Goal: Transaction & Acquisition: Subscribe to service/newsletter

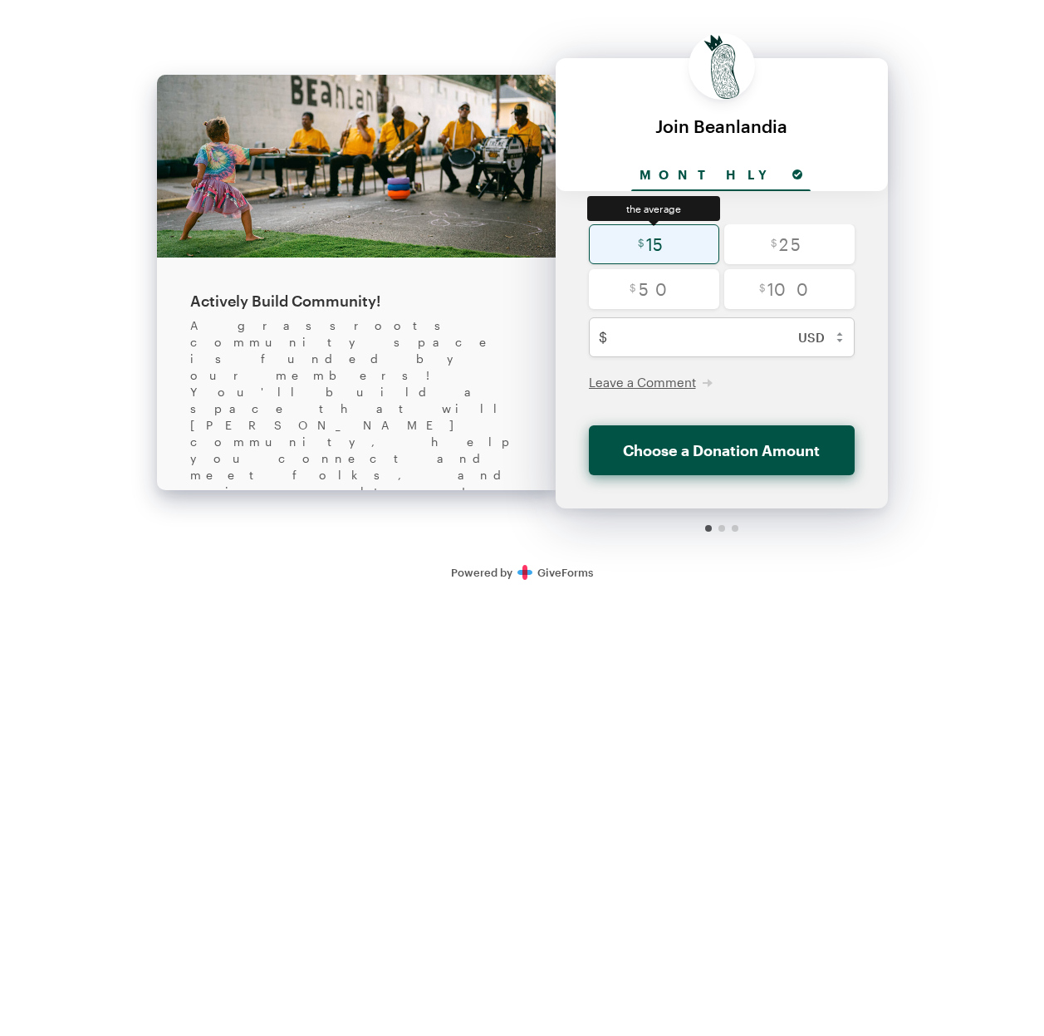
click at [658, 245] on input "radio" at bounding box center [654, 244] width 130 height 40
radio input "true"
type input "15"
checkbox input "false"
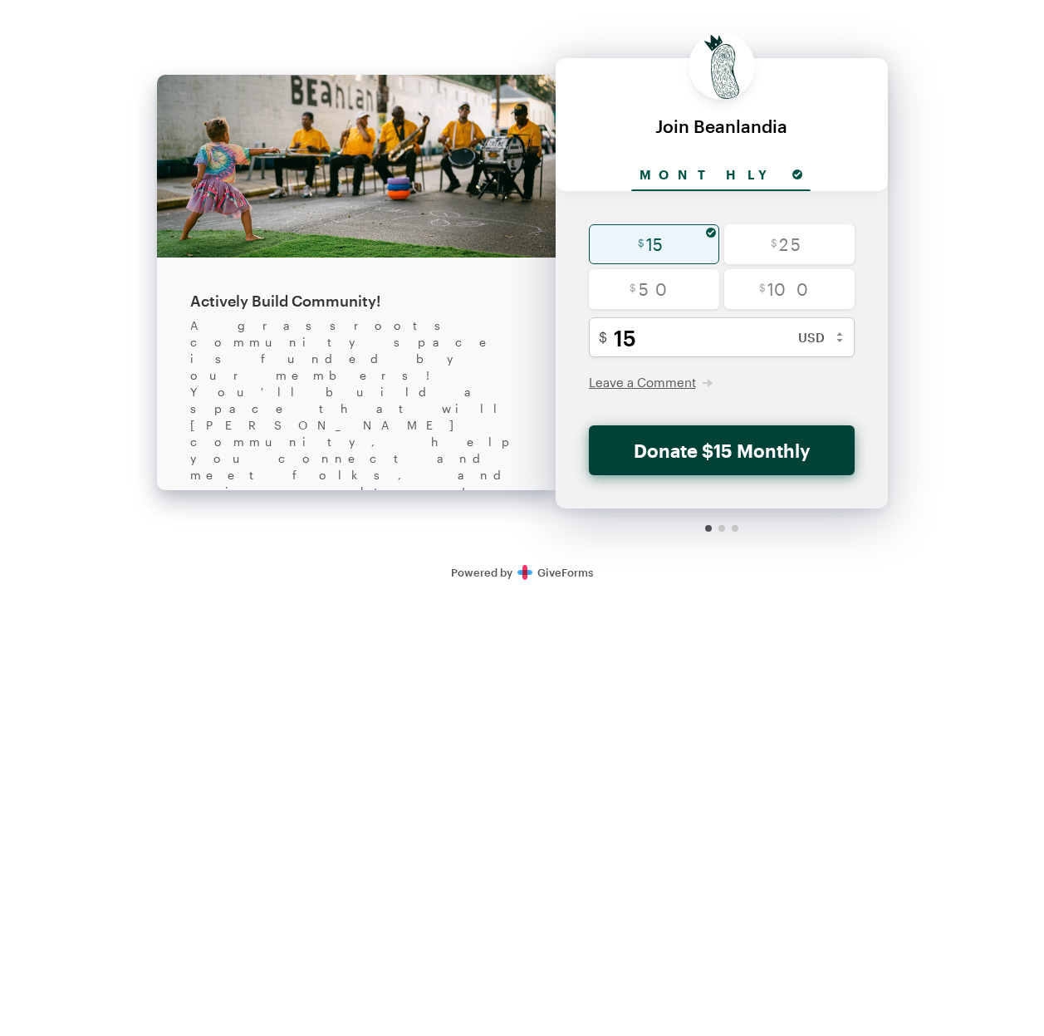
click at [737, 443] on button "Donate $15 Monthly" at bounding box center [722, 450] width 266 height 50
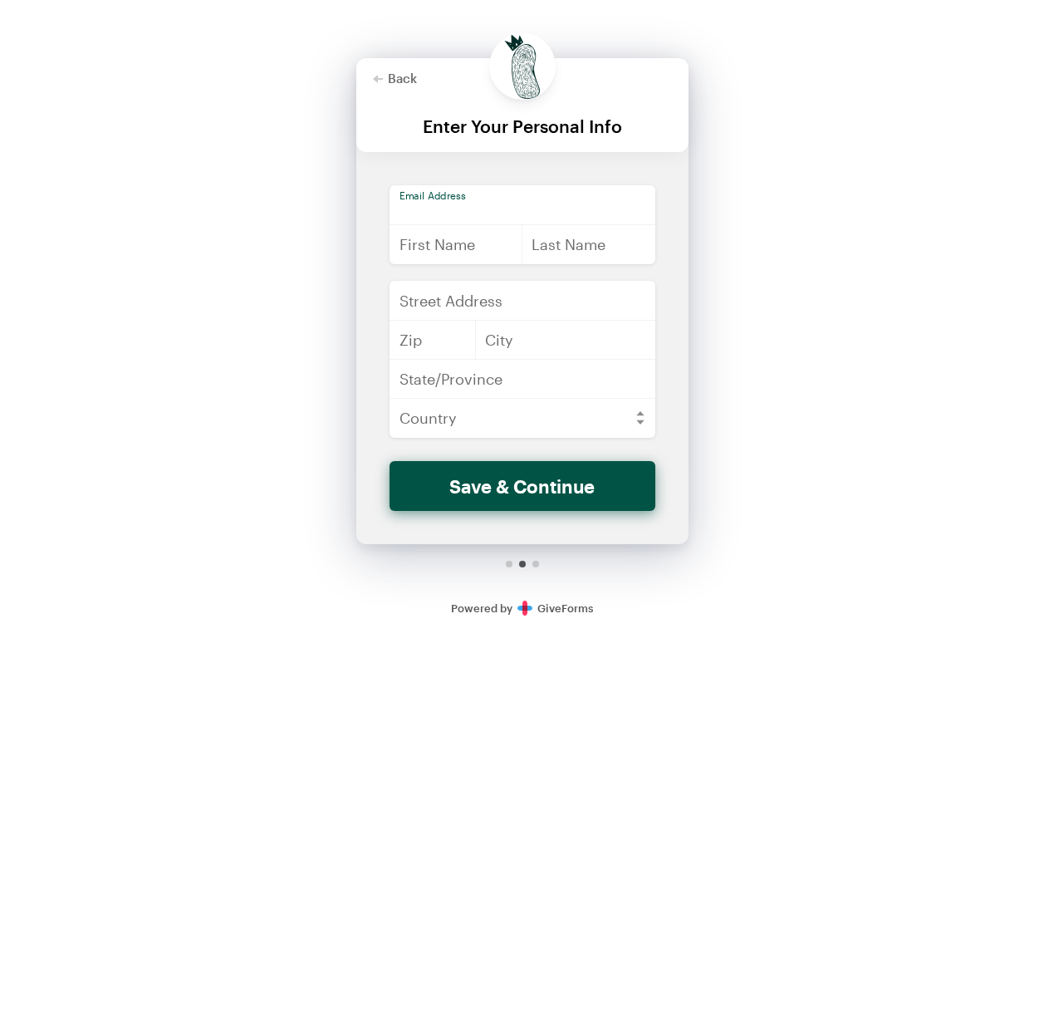
click at [517, 204] on input "email" at bounding box center [523, 205] width 266 height 40
type input "[EMAIL_ADDRESS][DOMAIN_NAME]"
click at [481, 248] on input "text" at bounding box center [457, 244] width 134 height 40
click at [620, 248] on input "text" at bounding box center [589, 244] width 134 height 40
click at [438, 253] on input "Don" at bounding box center [457, 244] width 134 height 40
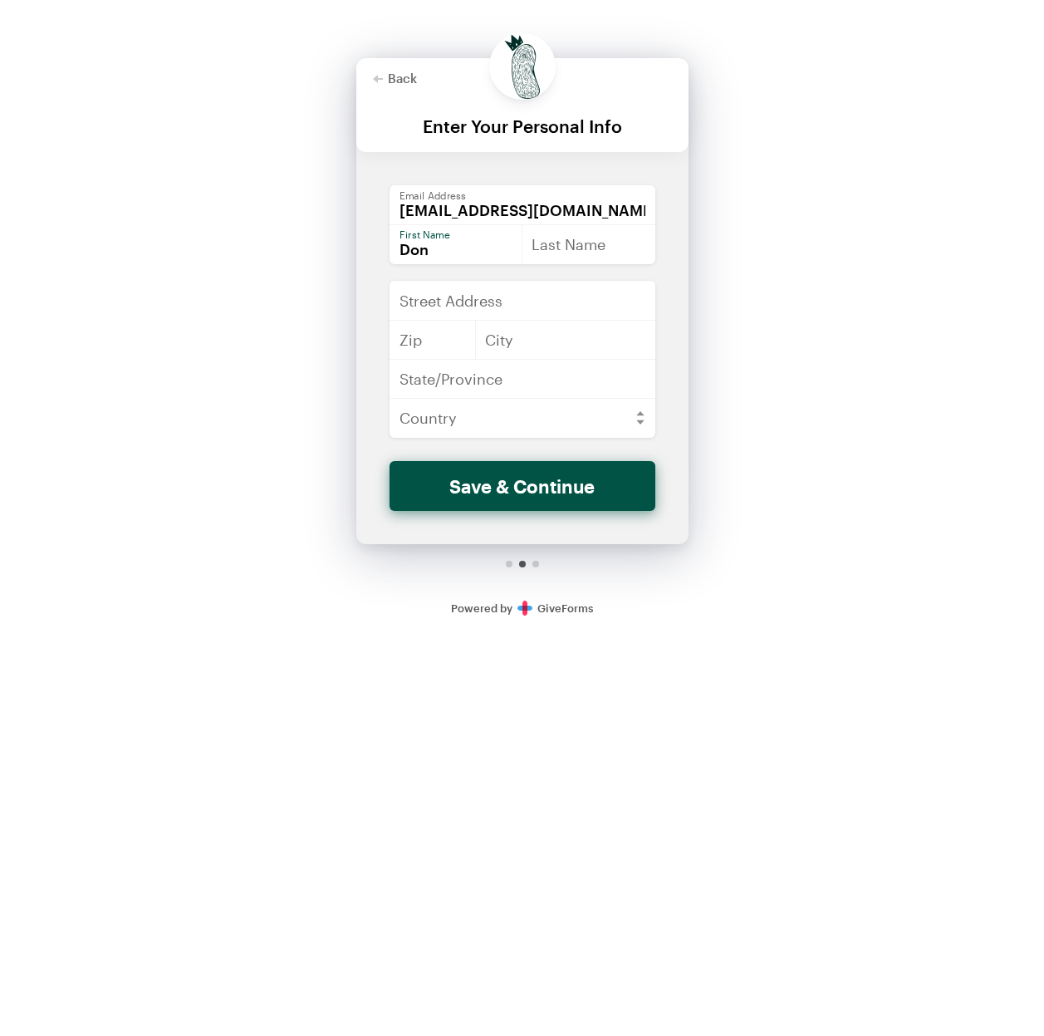
click at [446, 247] on input "Don" at bounding box center [457, 244] width 134 height 40
type input "Don-Maryse"
click at [612, 242] on input "text" at bounding box center [589, 244] width 134 height 40
type input "[PERSON_NAME]"
click at [540, 294] on input "text" at bounding box center [523, 301] width 266 height 40
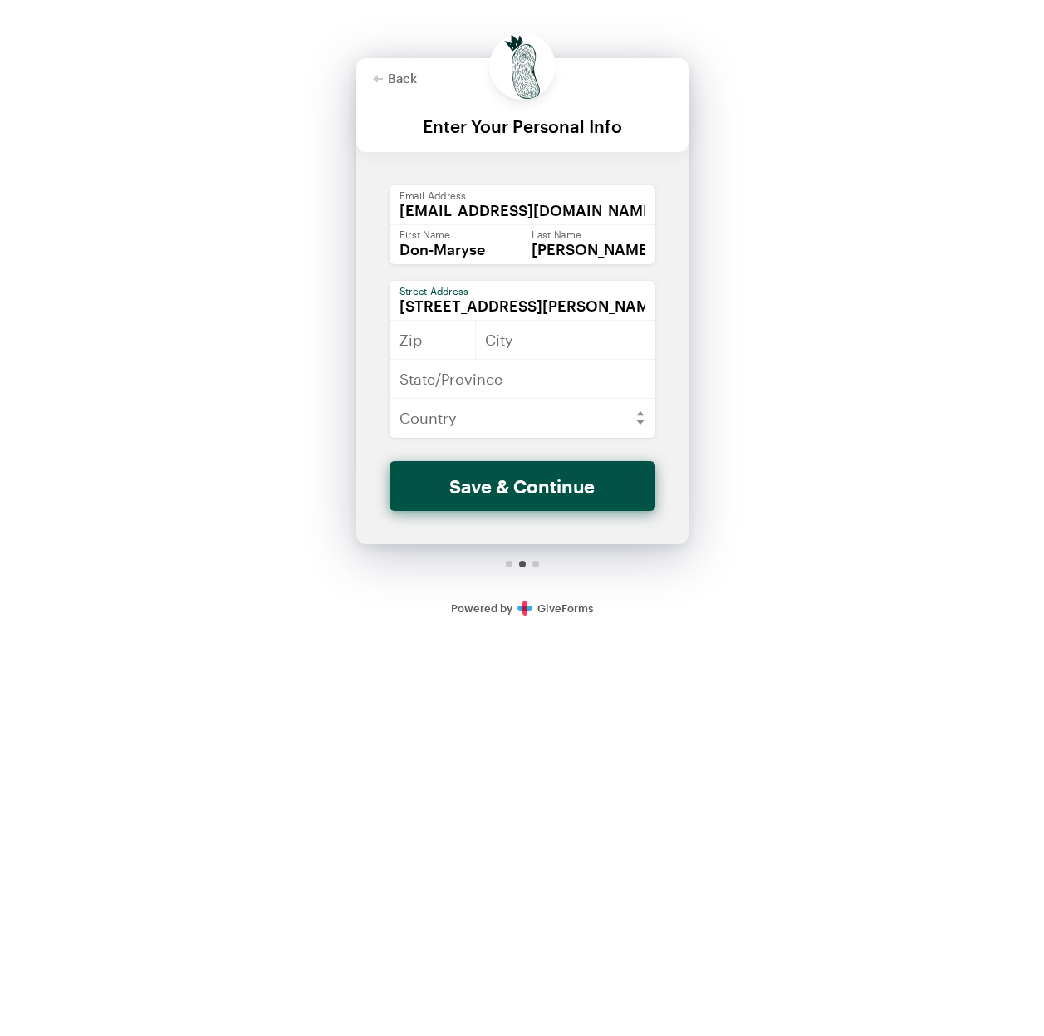
type input "[STREET_ADDRESS][PERSON_NAME]"
click at [458, 340] on input "text" at bounding box center [433, 340] width 86 height 40
type input "9"
type input "70131"
click at [562, 340] on input "text" at bounding box center [565, 340] width 180 height 40
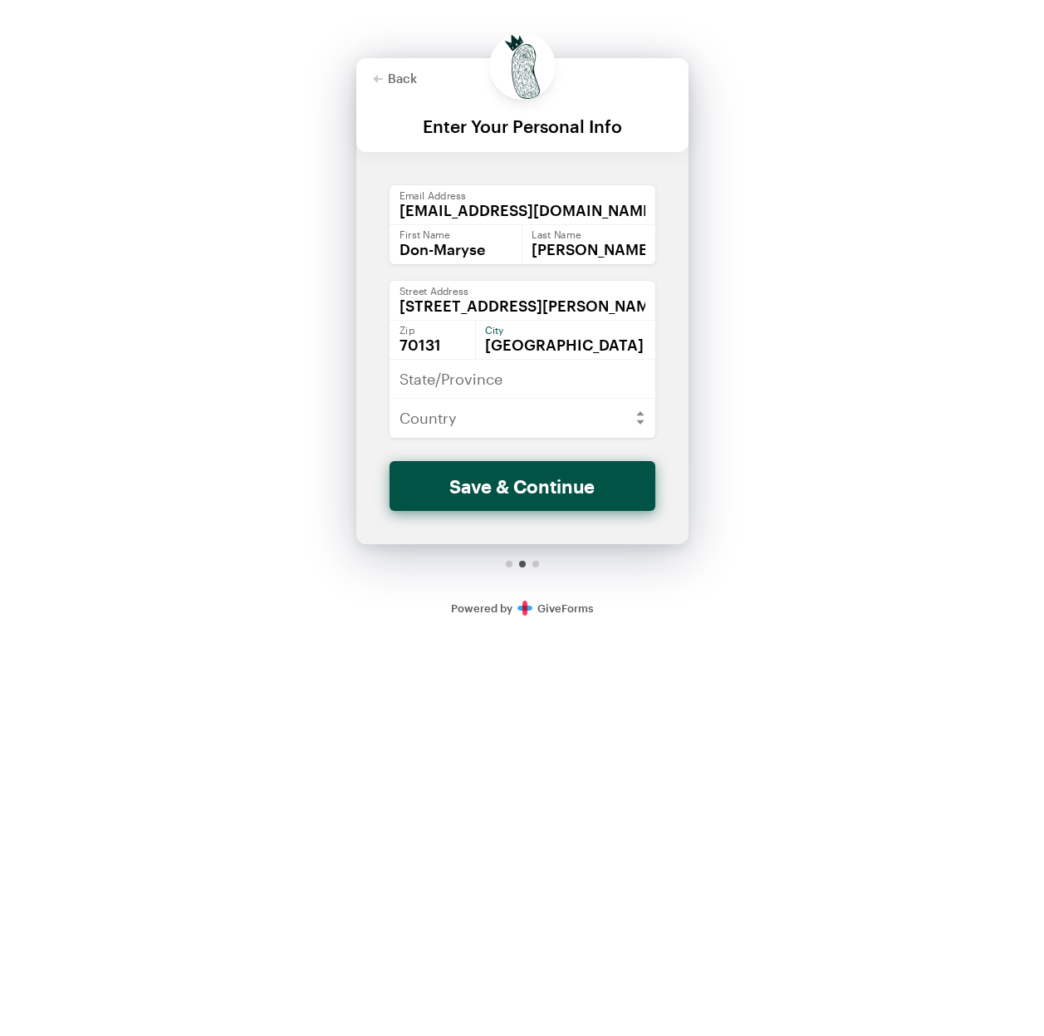
type input "[GEOGRAPHIC_DATA]"
click at [547, 386] on input "text" at bounding box center [523, 379] width 266 height 40
type input "LA"
select select "US"
click option "[GEOGRAPHIC_DATA]" at bounding box center [0, 0] width 0 height 0
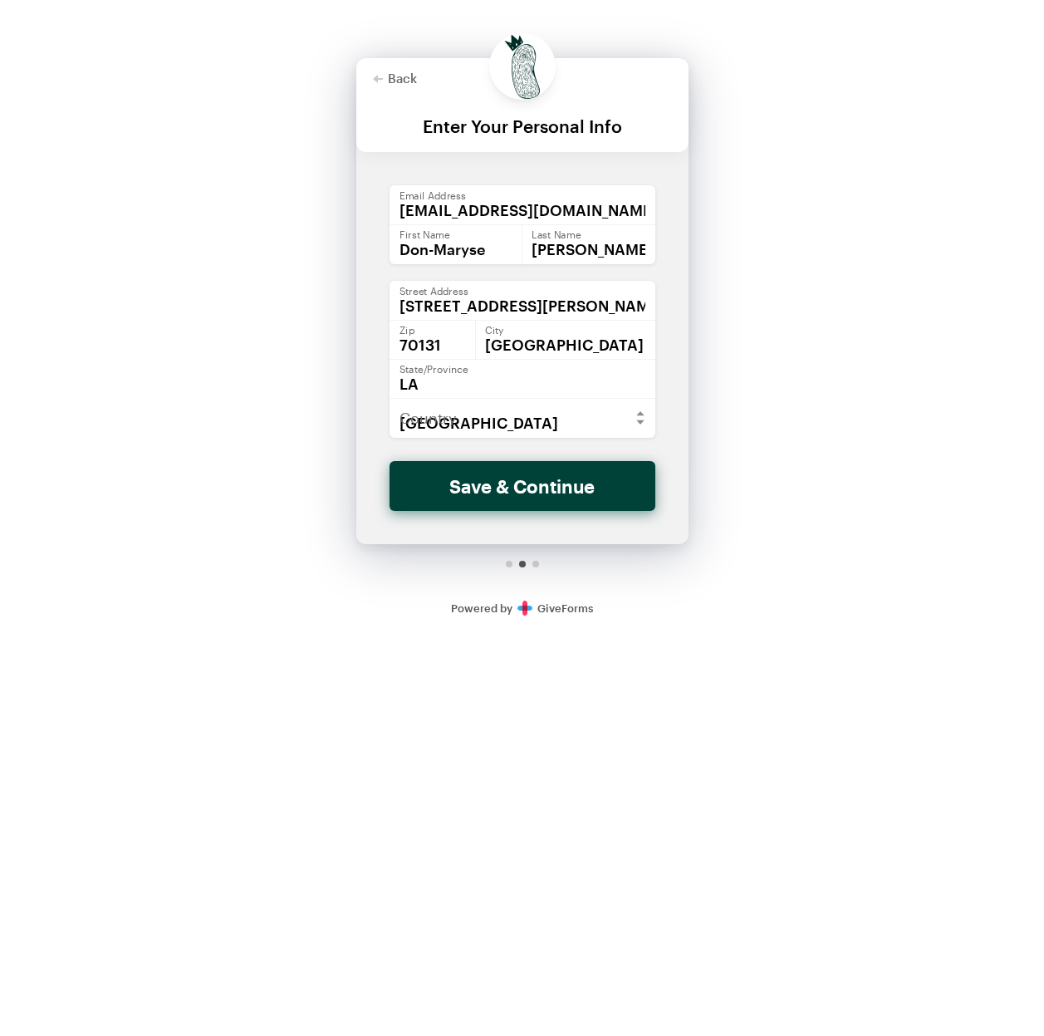
click at [565, 482] on button "Save & Continue" at bounding box center [523, 486] width 266 height 50
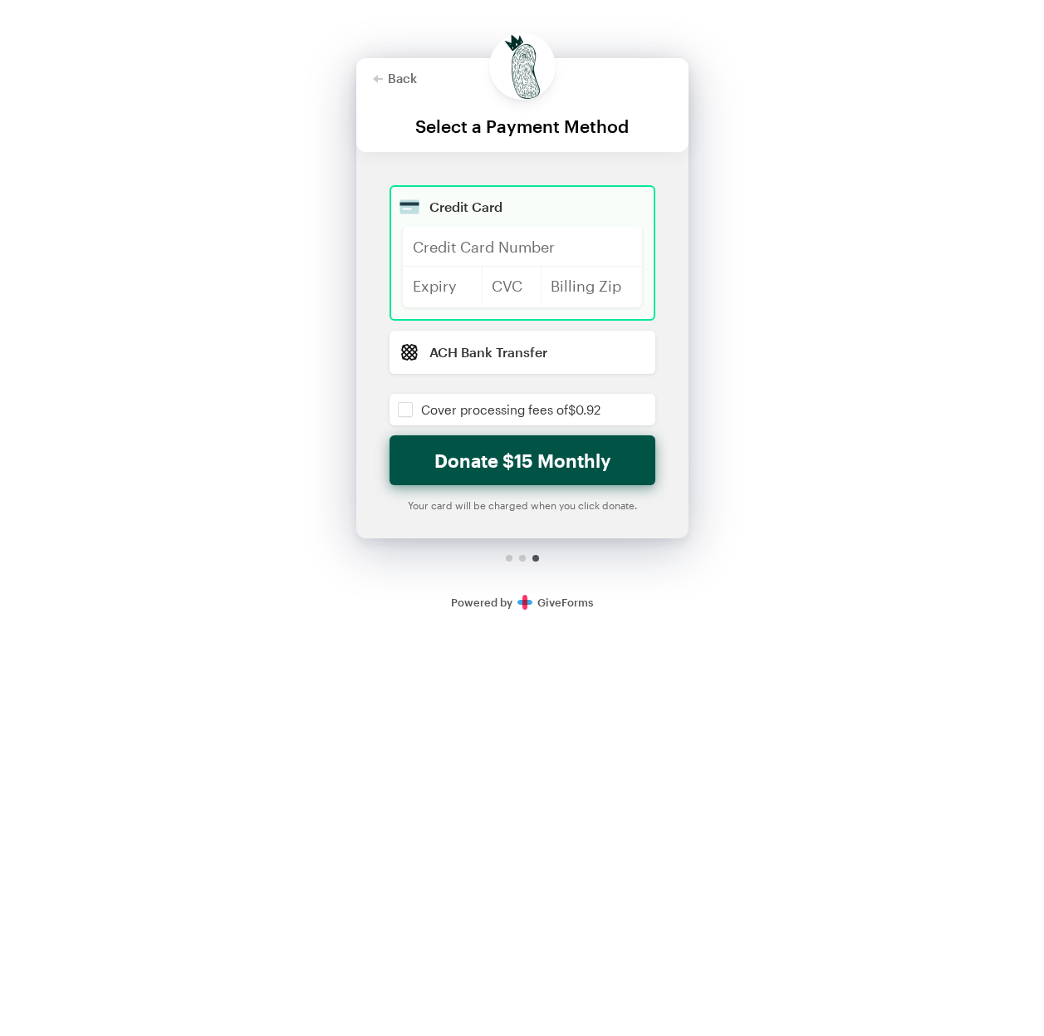
click at [561, 241] on div at bounding box center [522, 247] width 239 height 40
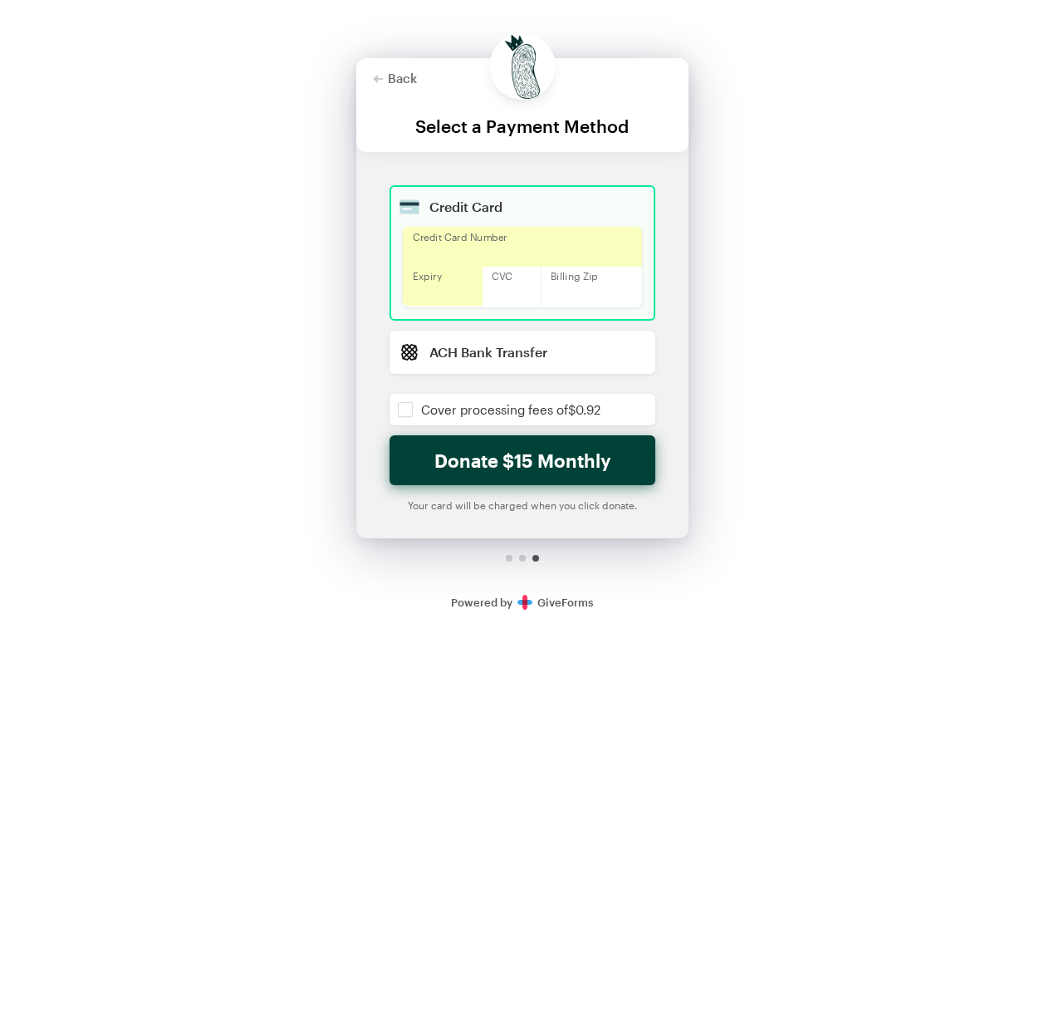
click at [551, 458] on button "Donate $15 Monthly" at bounding box center [523, 460] width 266 height 50
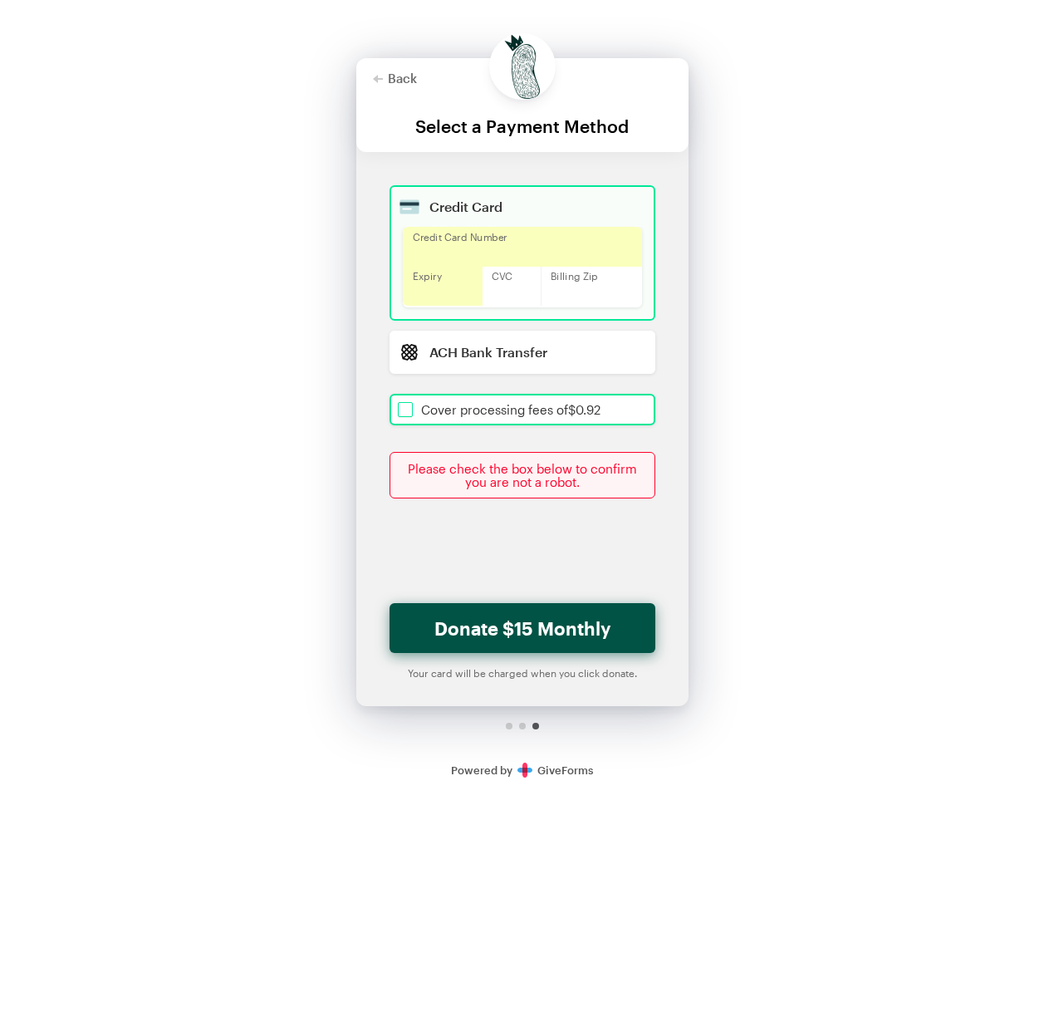
click at [400, 411] on input "checkbox" at bounding box center [523, 410] width 266 height 32
click at [752, 564] on div "Back About this Fundraiser Back Actively Build Community! A grassroots communit…" at bounding box center [522, 397] width 1044 height 794
click at [547, 636] on button "Donate $15.92 Monthly" at bounding box center [523, 628] width 266 height 50
checkbox input "true"
